Goal: Navigation & Orientation: Find specific page/section

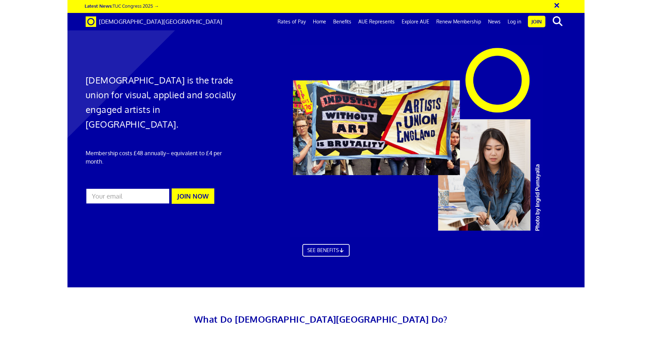
scroll to position [0, 10]
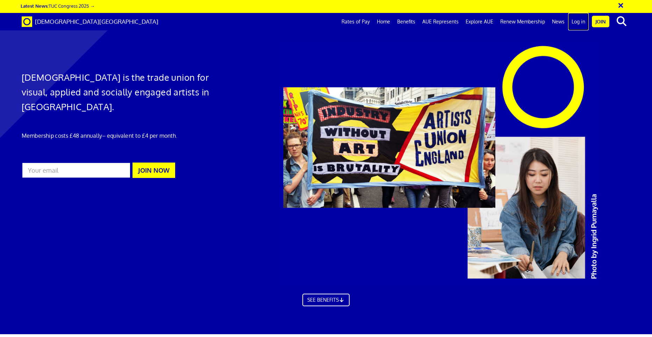
click at [516, 20] on link "Log in" at bounding box center [578, 21] width 21 height 17
click at [526, 19] on link "My Insurance Docs" at bounding box center [528, 21] width 50 height 17
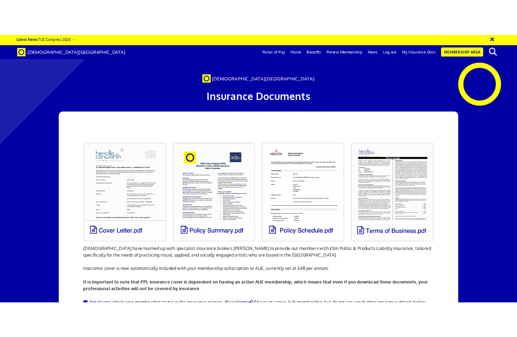
scroll to position [0, 10]
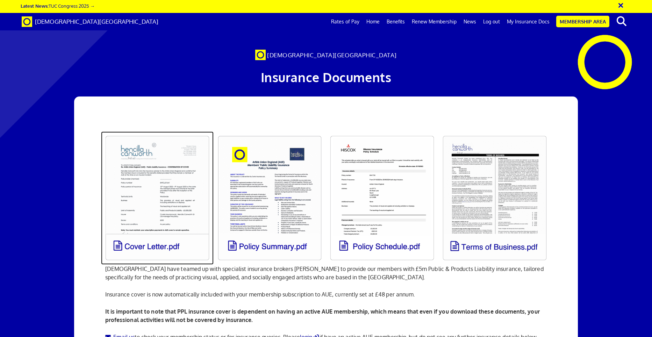
click at [162, 250] on link at bounding box center [157, 197] width 113 height 133
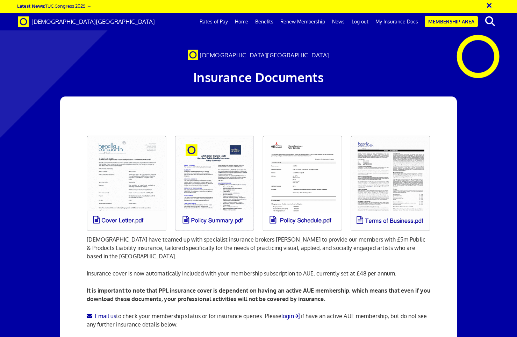
scroll to position [0, 5]
